Goal: Find specific page/section

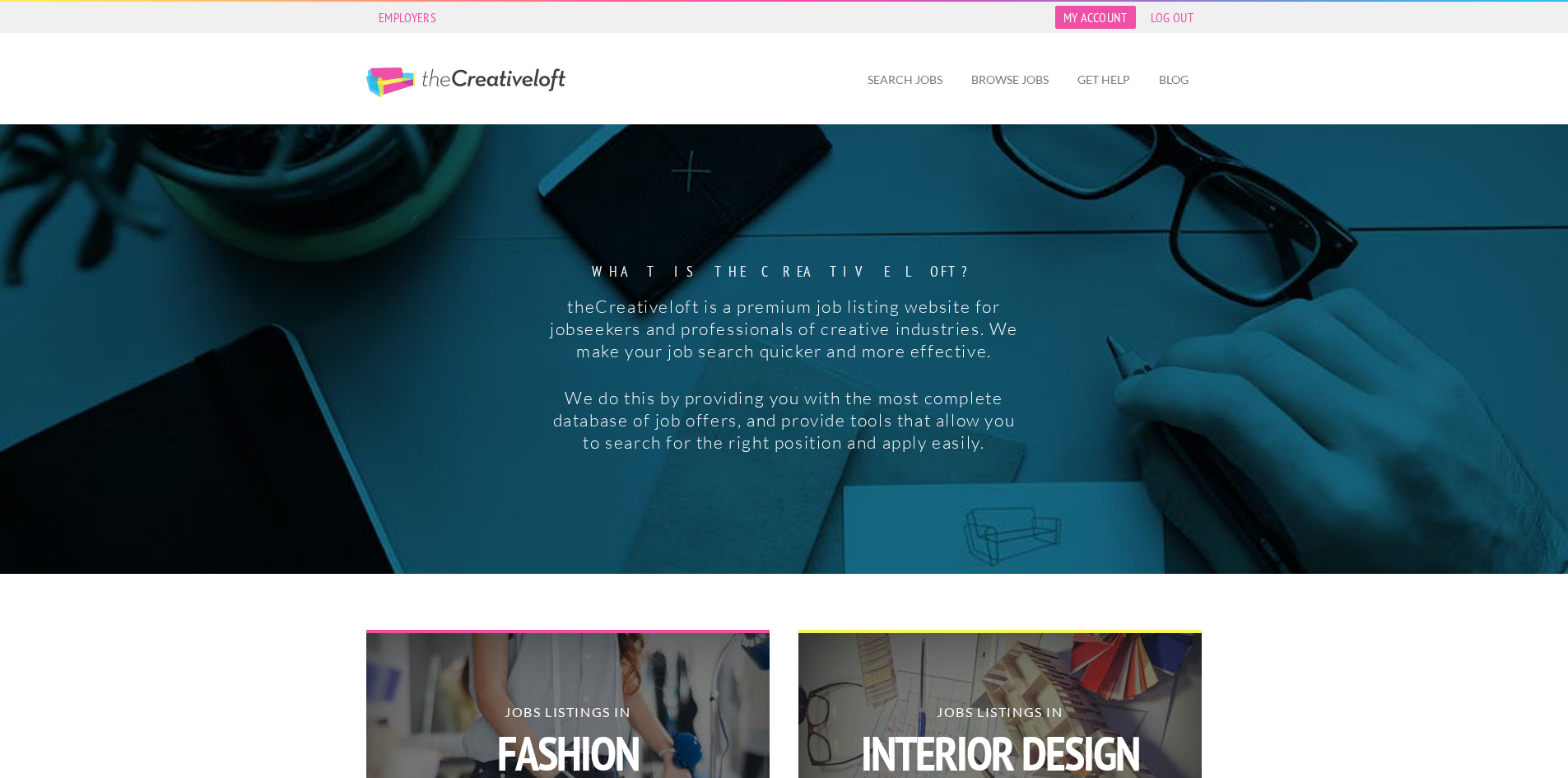
click at [1109, 15] on link "My Account" at bounding box center [1095, 17] width 81 height 23
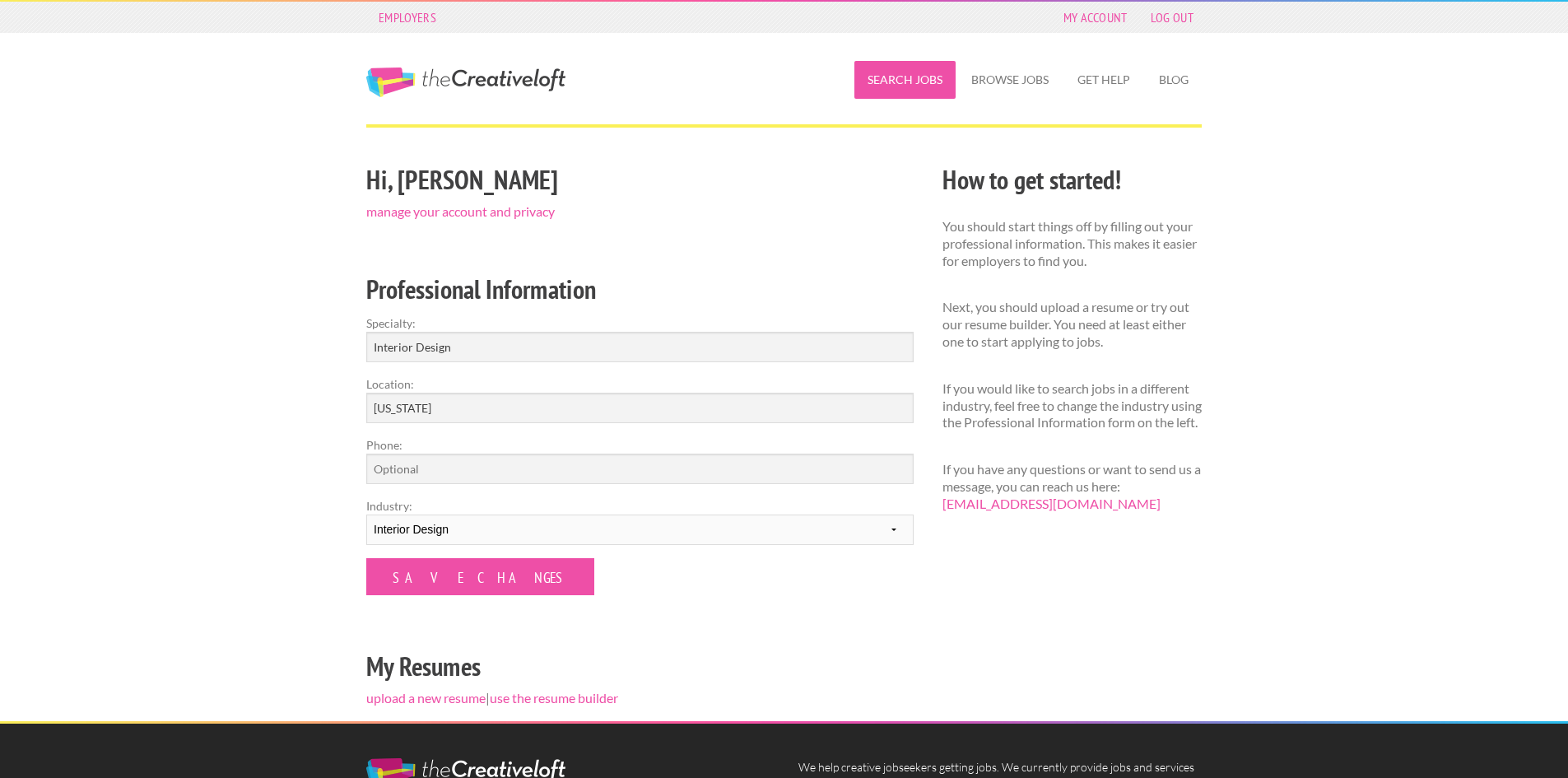
click at [936, 84] on link "Search Jobs" at bounding box center [904, 80] width 101 height 38
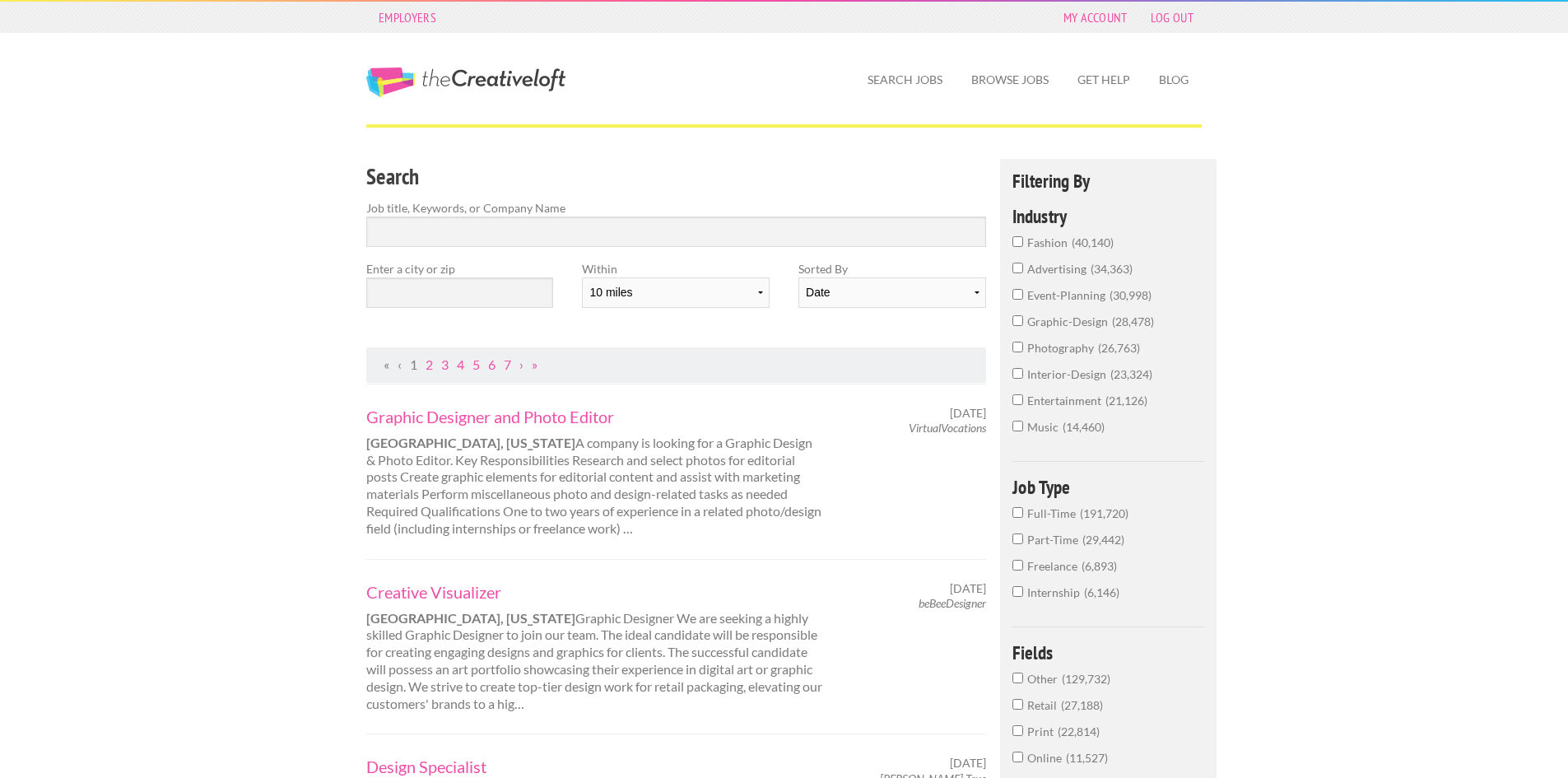
click at [400, 19] on link "Employers" at bounding box center [408, 17] width 74 height 23
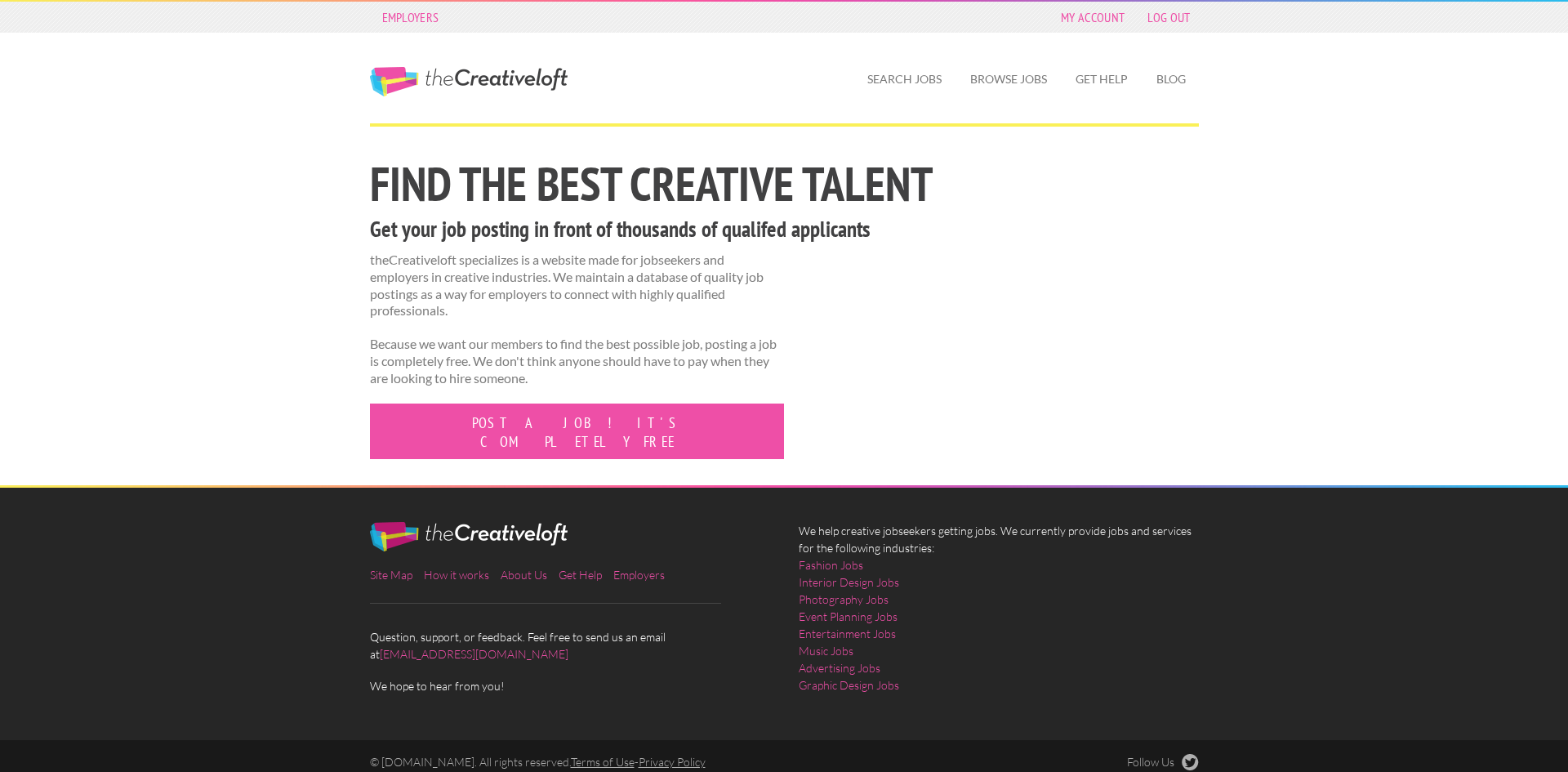
click at [206, 321] on div "Employers My Account Log Out The Creative Loft Search Jobs Browse Jobs Get Help…" at bounding box center [784, 392] width 1568 height 784
click at [906, 81] on link "Search Jobs" at bounding box center [904, 79] width 100 height 38
